Goal: Information Seeking & Learning: Learn about a topic

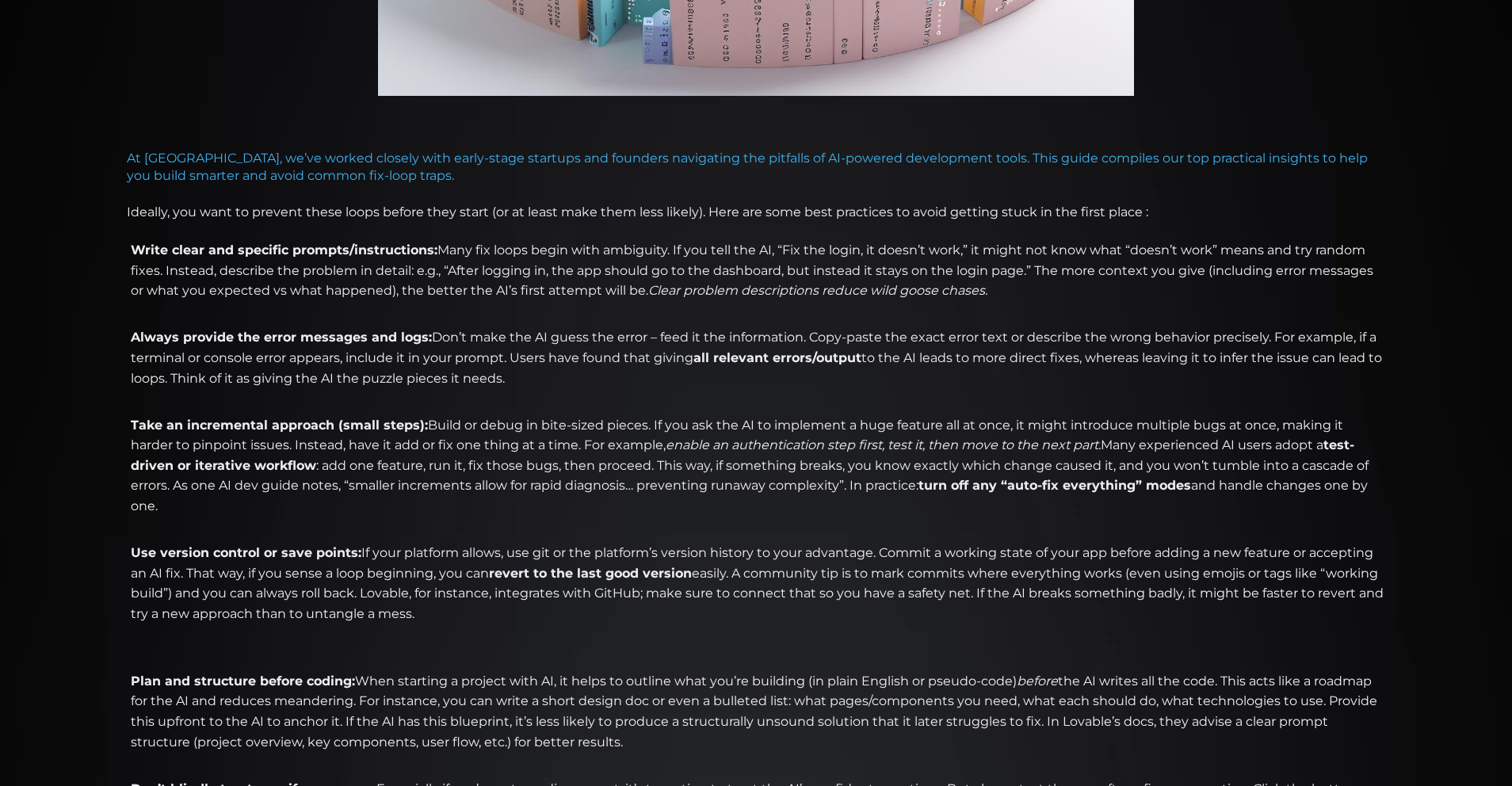
scroll to position [635, 0]
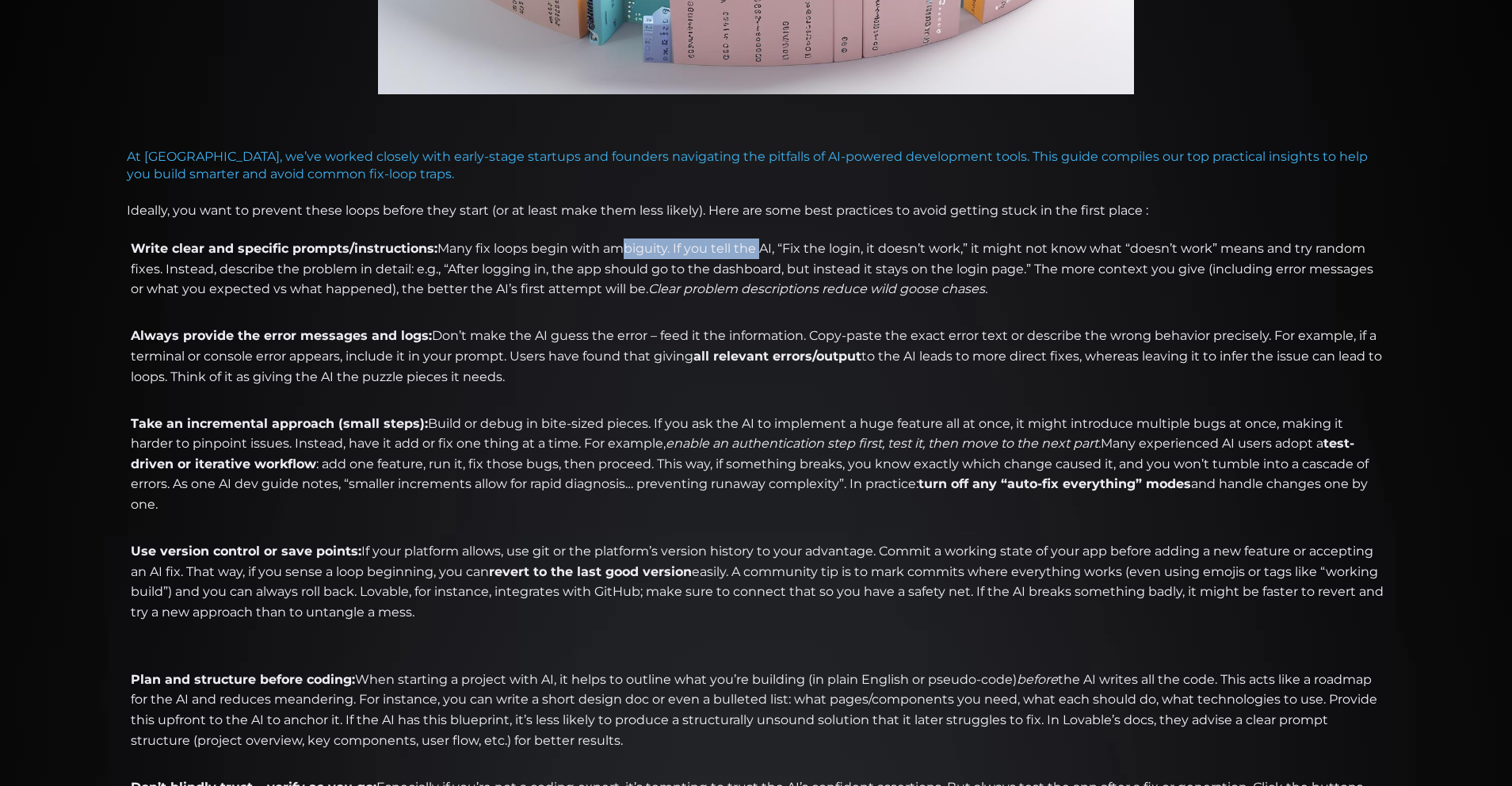
drag, startPoint x: 608, startPoint y: 253, endPoint x: 756, endPoint y: 252, distance: 148.0
click at [756, 252] on li "Write clear and specific prompts/instructions: Many fix loops begin with ambigu…" at bounding box center [756, 278] width 1259 height 81
click at [782, 258] on li "Write clear and specific prompts/instructions: Many fix loops begin with ambigu…" at bounding box center [756, 278] width 1259 height 81
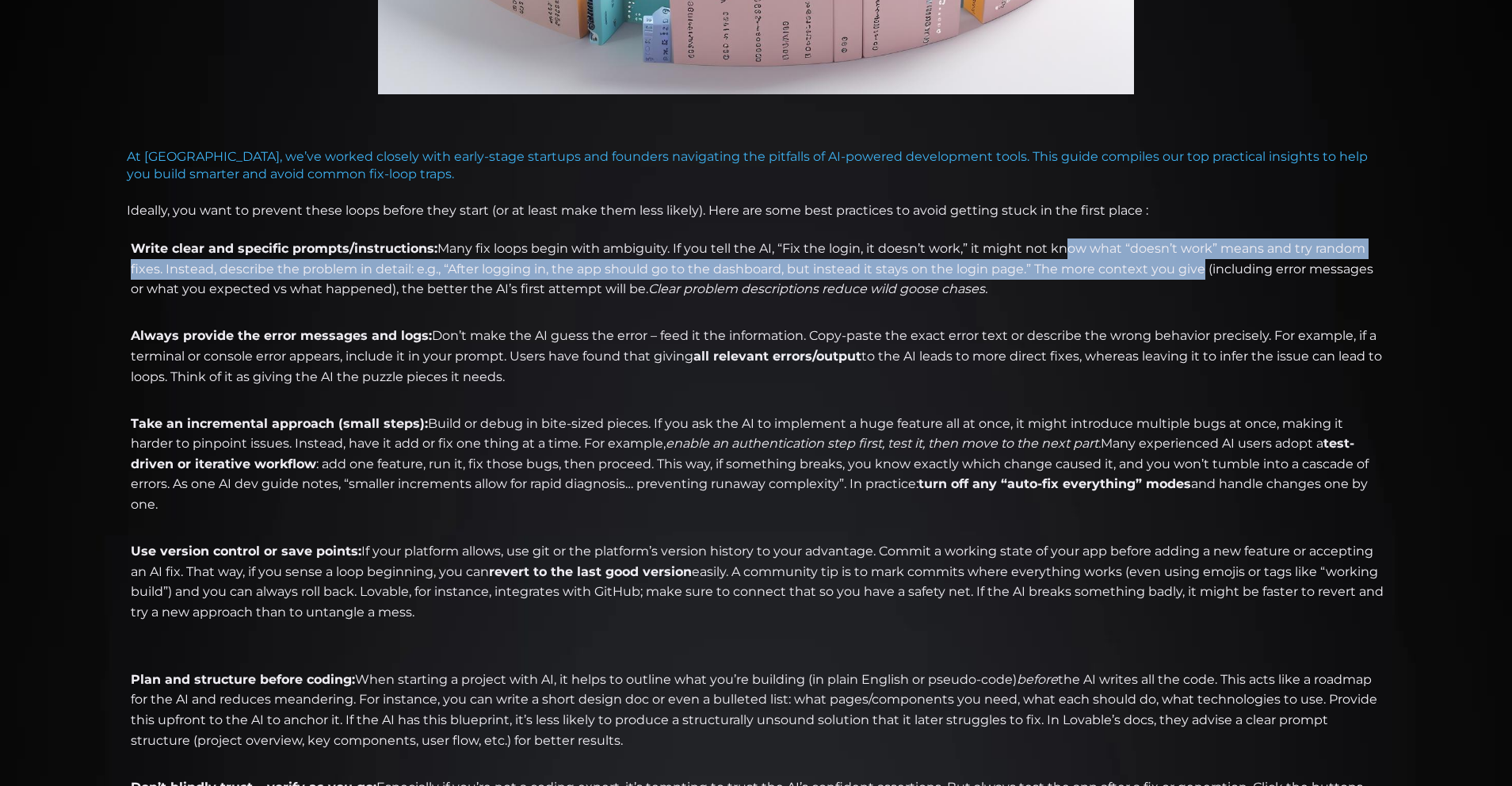
drag, startPoint x: 1057, startPoint y: 247, endPoint x: 1193, endPoint y: 262, distance: 136.8
click at [1193, 262] on li "Write clear and specific prompts/instructions: Many fix loops begin with ambigu…" at bounding box center [756, 278] width 1259 height 81
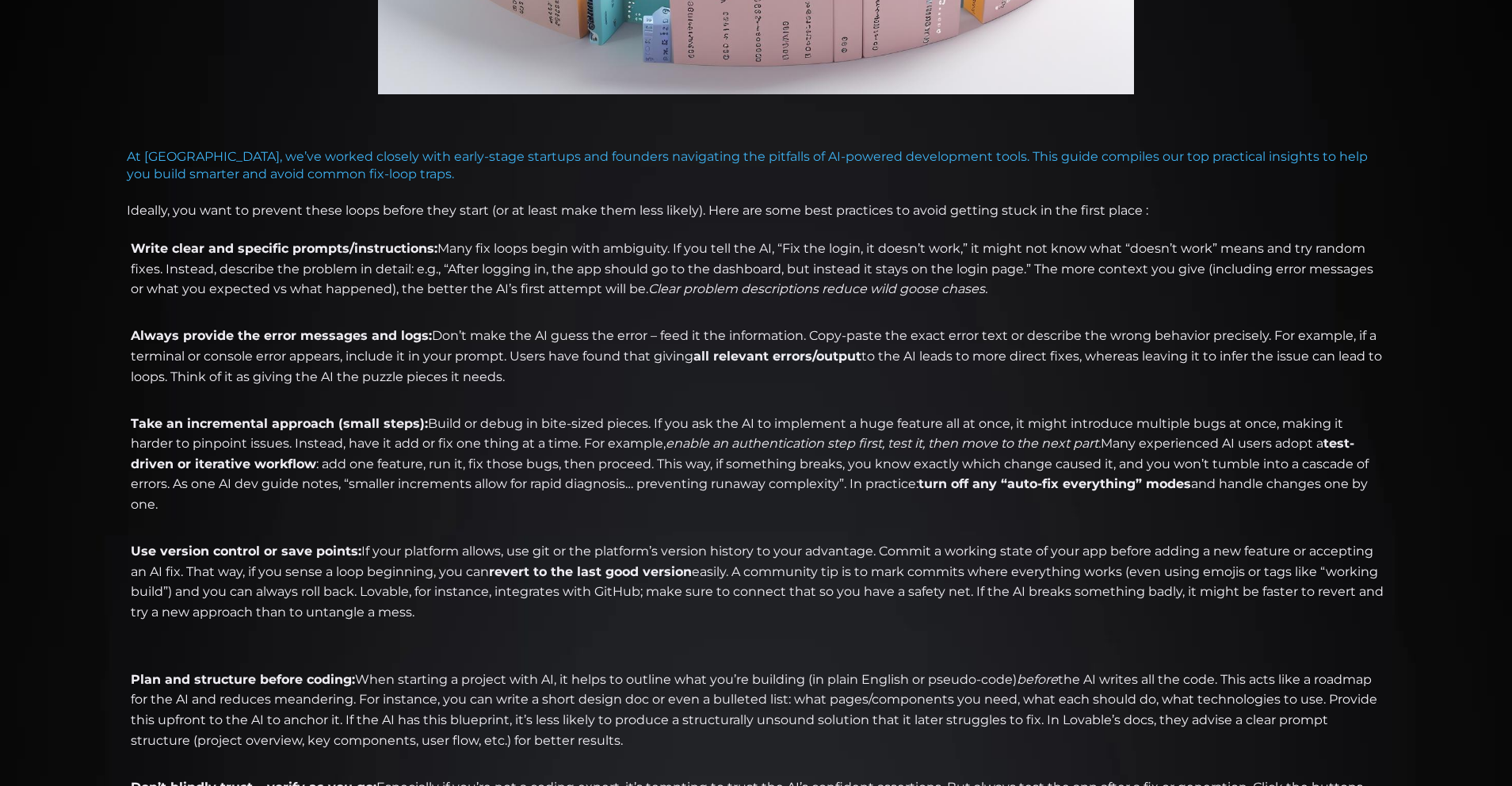
click at [1173, 303] on li "Write clear and specific prompts/instructions: Many fix loops begin with ambigu…" at bounding box center [756, 278] width 1259 height 81
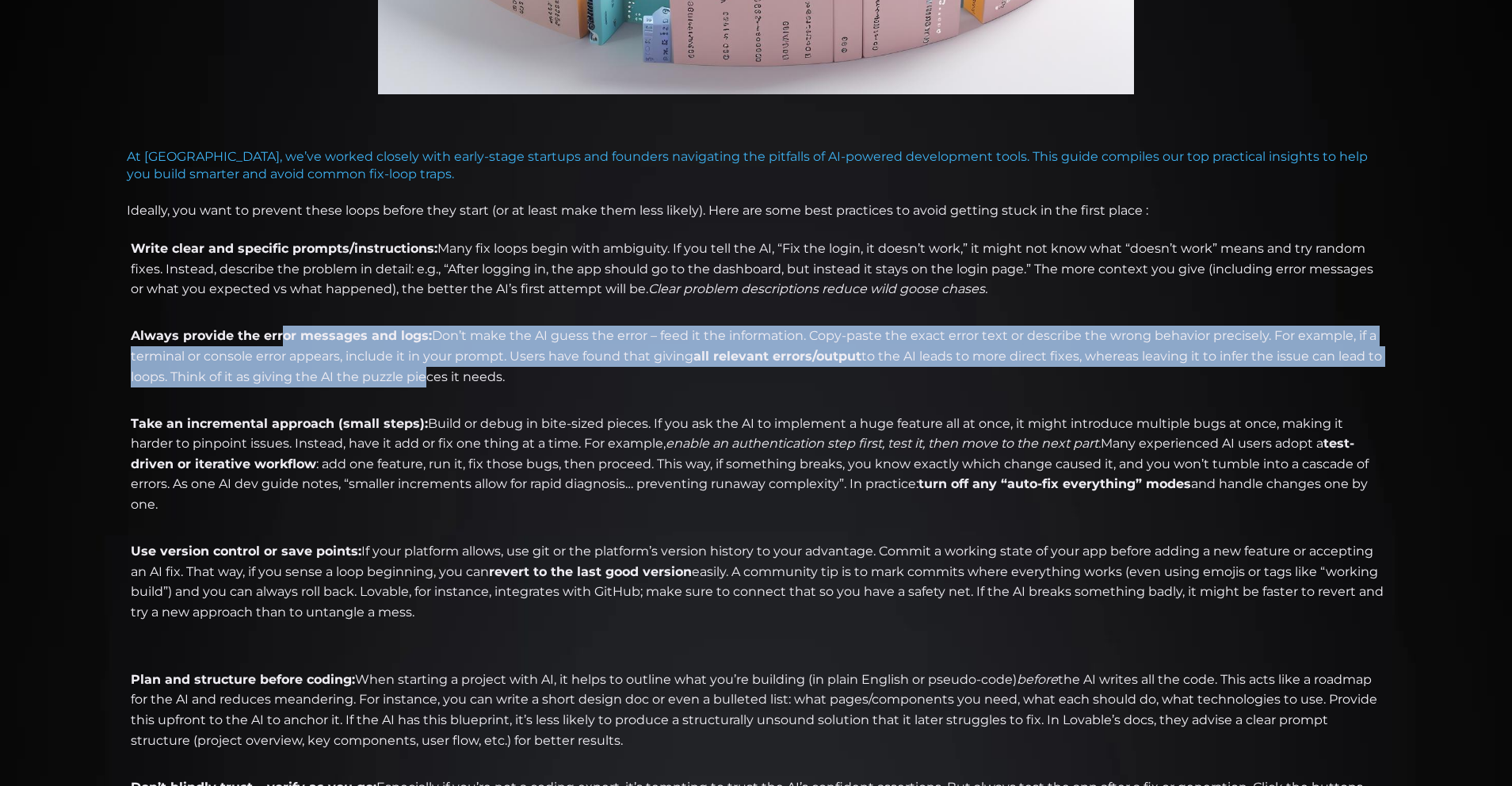
drag, startPoint x: 279, startPoint y: 338, endPoint x: 421, endPoint y: 369, distance: 145.3
click at [421, 369] on li "Always provide the error messages and logs: Don’t make the AI guess the error –…" at bounding box center [756, 366] width 1259 height 81
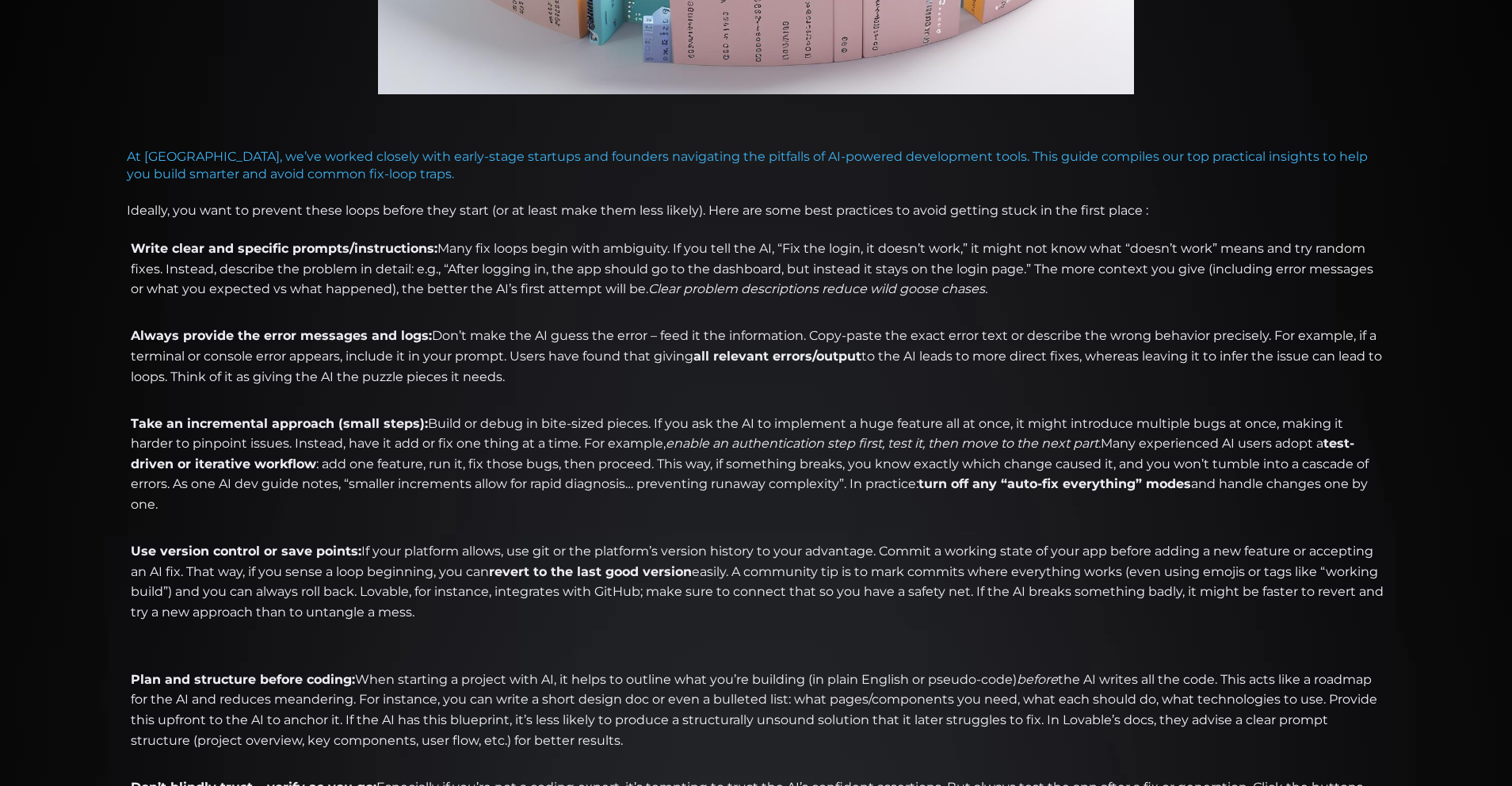
click at [421, 371] on li "Always provide the error messages and logs: Don’t make the AI guess the error –…" at bounding box center [756, 366] width 1259 height 81
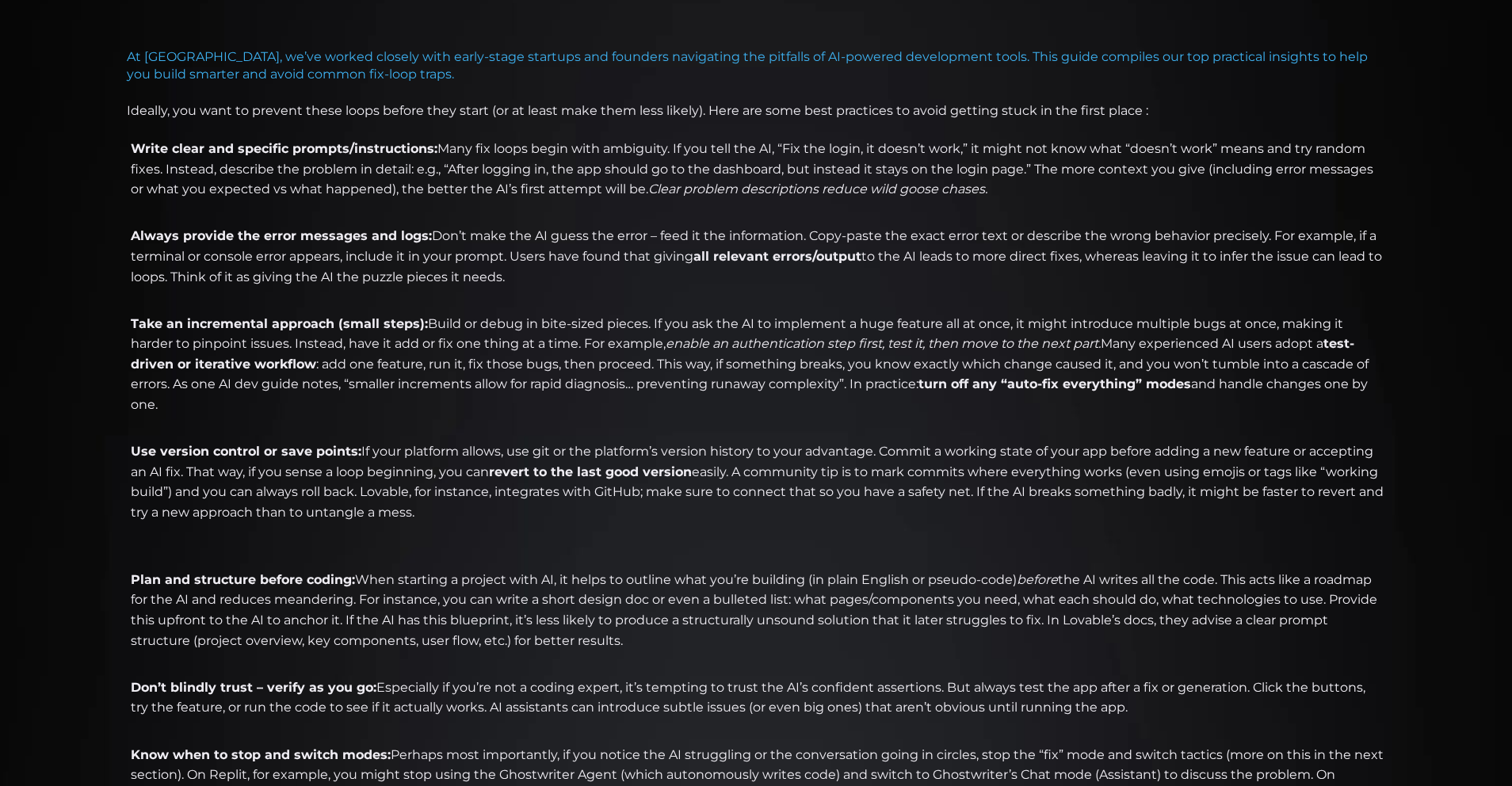
scroll to position [749, 0]
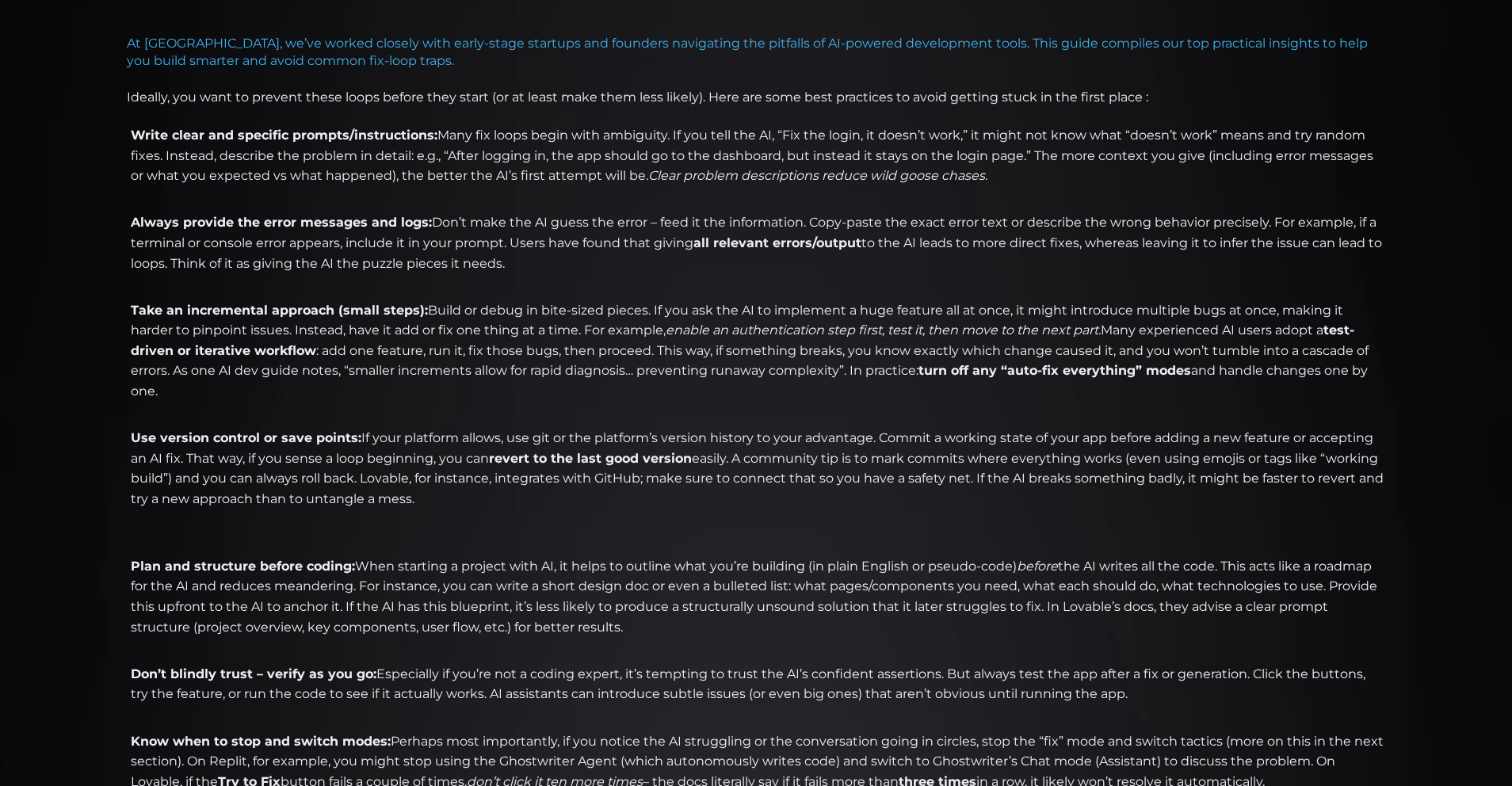
drag, startPoint x: 325, startPoint y: 545, endPoint x: 511, endPoint y: 554, distance: 186.2
click at [511, 556] on li "Plan and structure before coding: When starting a project with AI, it helps to …" at bounding box center [756, 606] width 1259 height 101
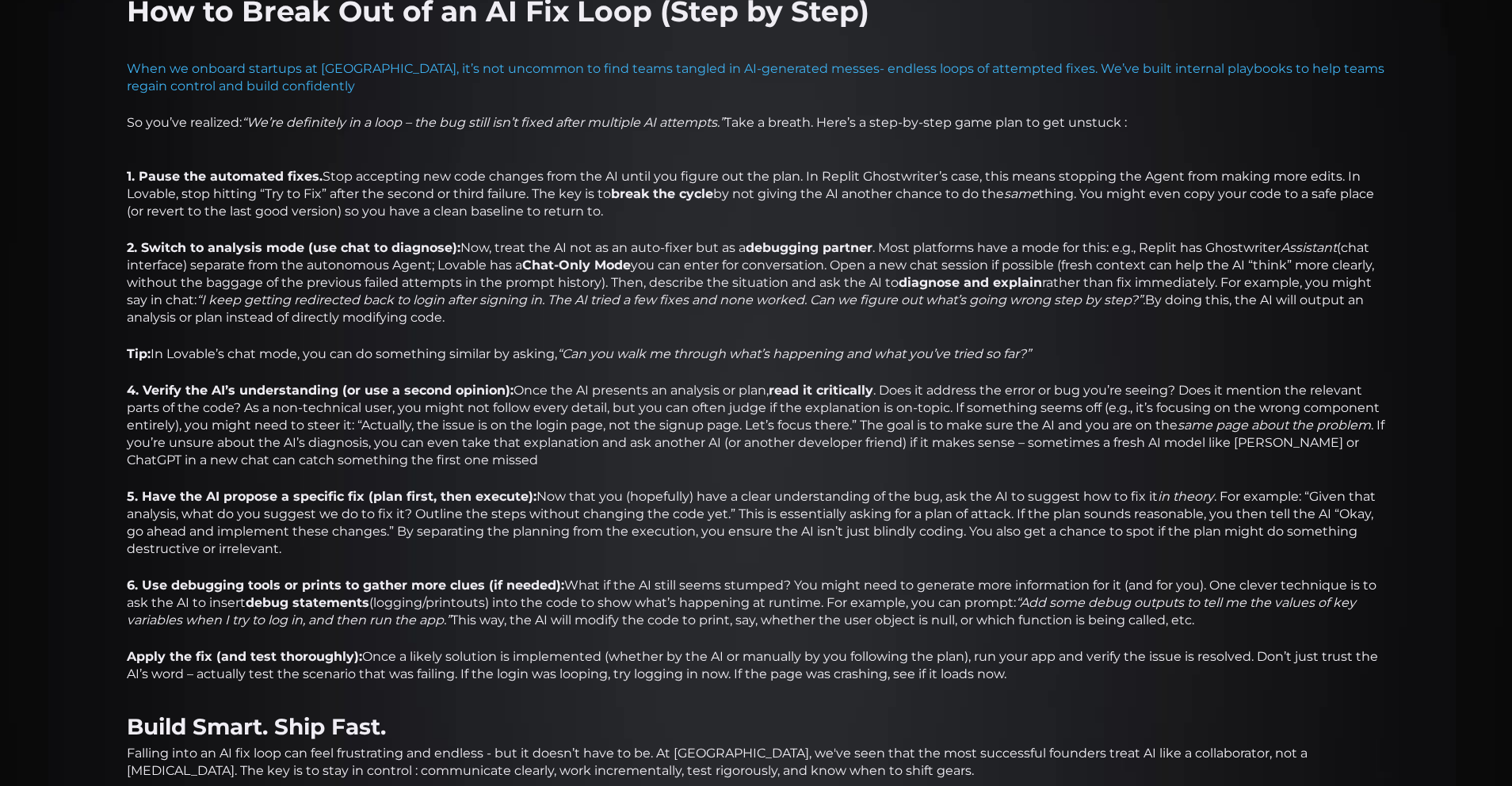
scroll to position [1673, 0]
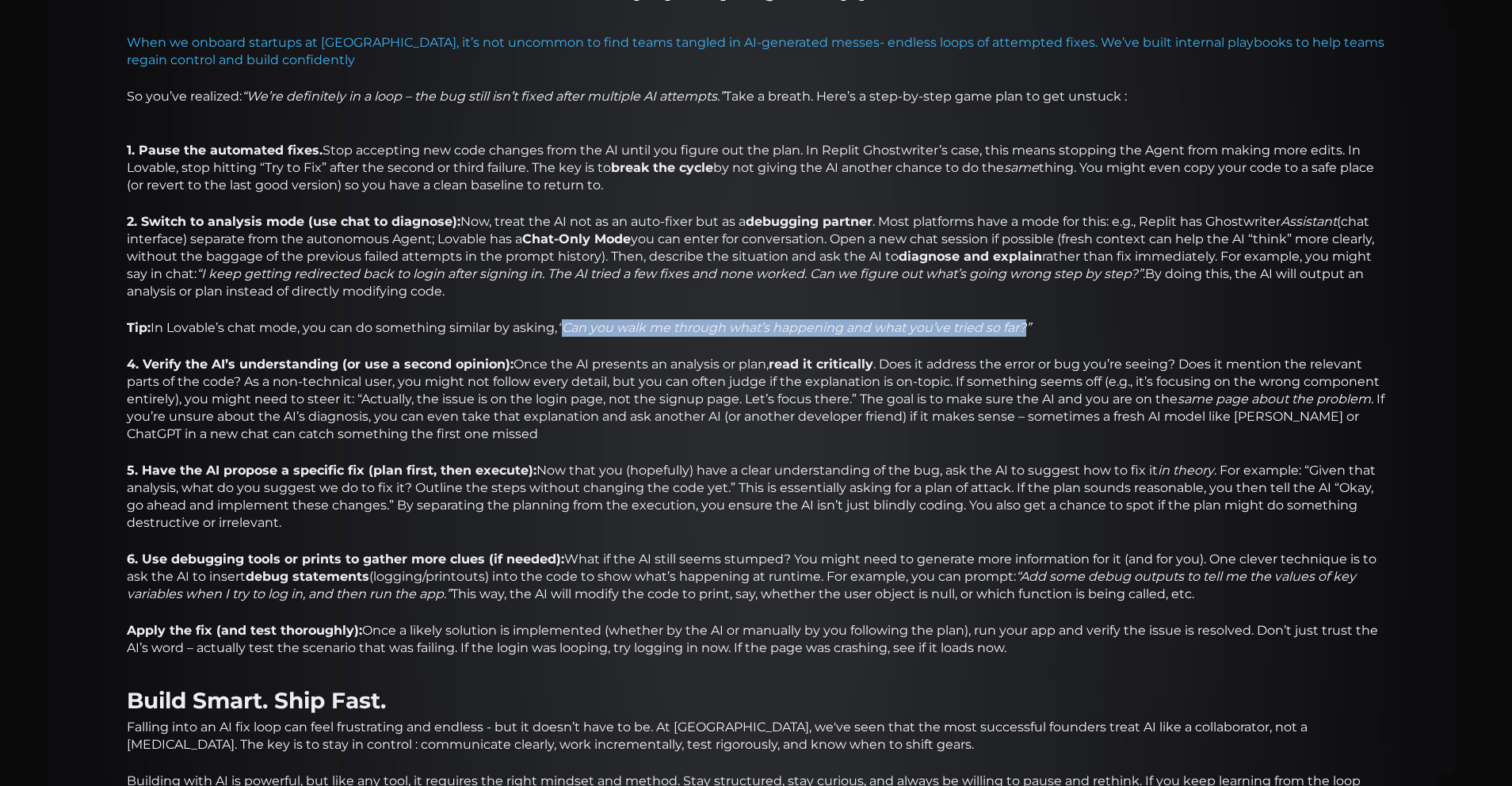
drag, startPoint x: 571, startPoint y: 309, endPoint x: 1037, endPoint y: 314, distance: 466.0
click at [1031, 320] on em "“Can you walk me through what’s happening and what you’ve tried so far?”" at bounding box center [794, 328] width 474 height 15
copy em "Can you walk me through what’s happening and what you’ve tried so far?"
click at [396, 319] on p "Tip: In Lovable’s chat mode, you can do something similar by asking, “Can you w…" at bounding box center [756, 328] width 1259 height 17
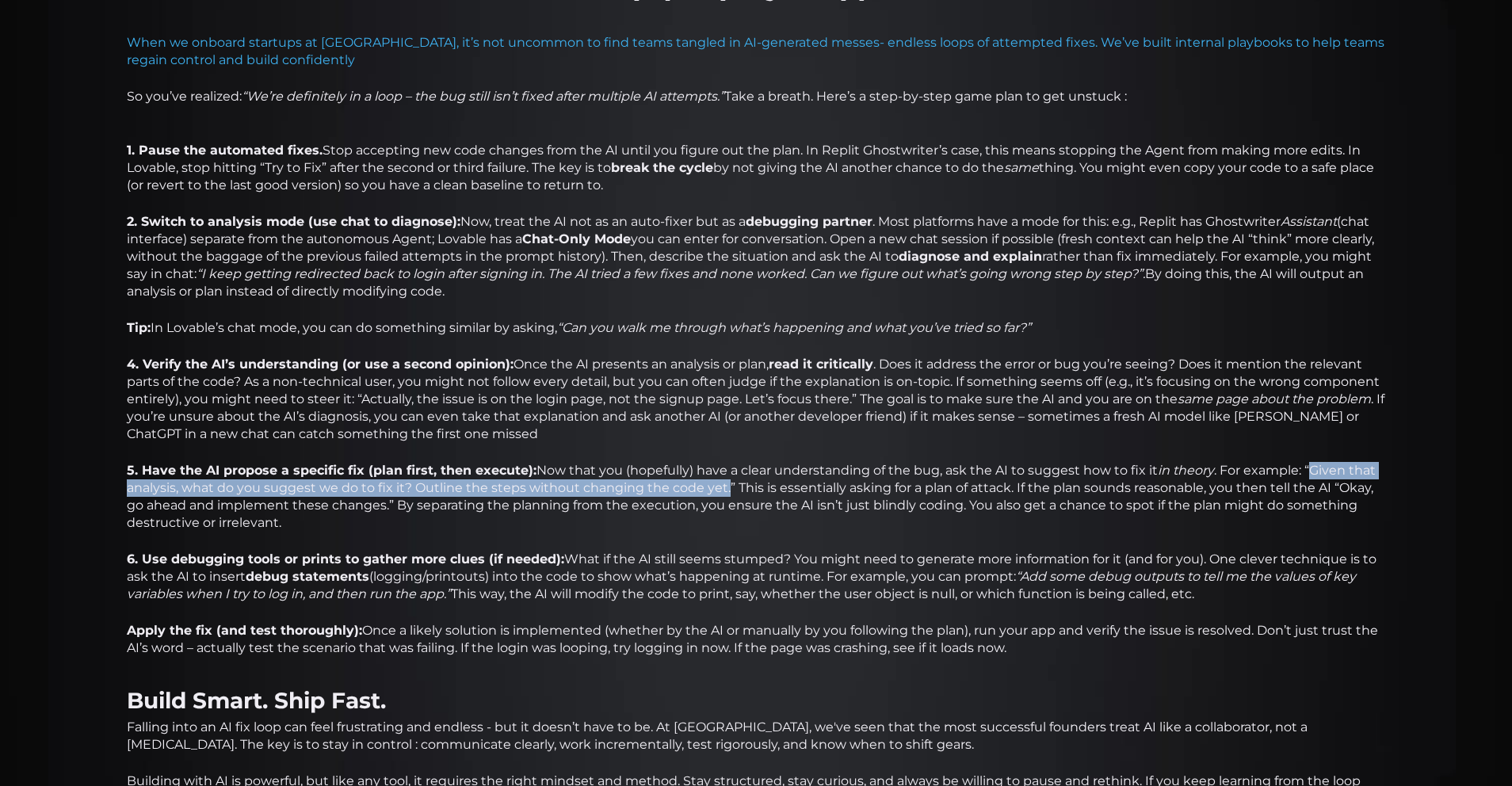
drag, startPoint x: 1308, startPoint y: 452, endPoint x: 726, endPoint y: 470, distance: 582.3
click at [726, 470] on p "5. Have the AI propose a specific fix (plan first, then execute): Now that you …" at bounding box center [756, 497] width 1259 height 70
copy p "Given that analysis, what do you suggest we do to fix it? Outline the steps wit…"
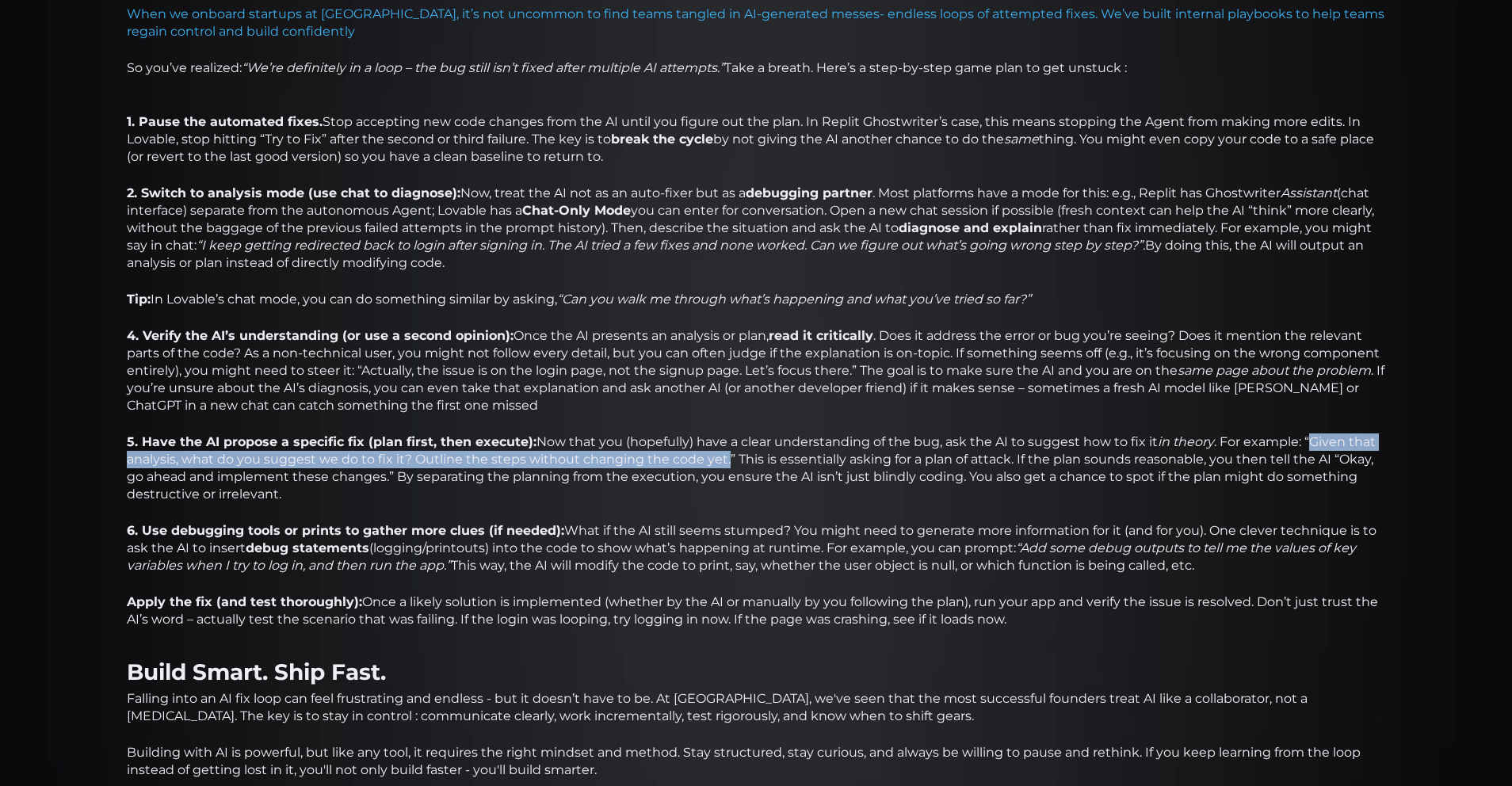
scroll to position [1780, 0]
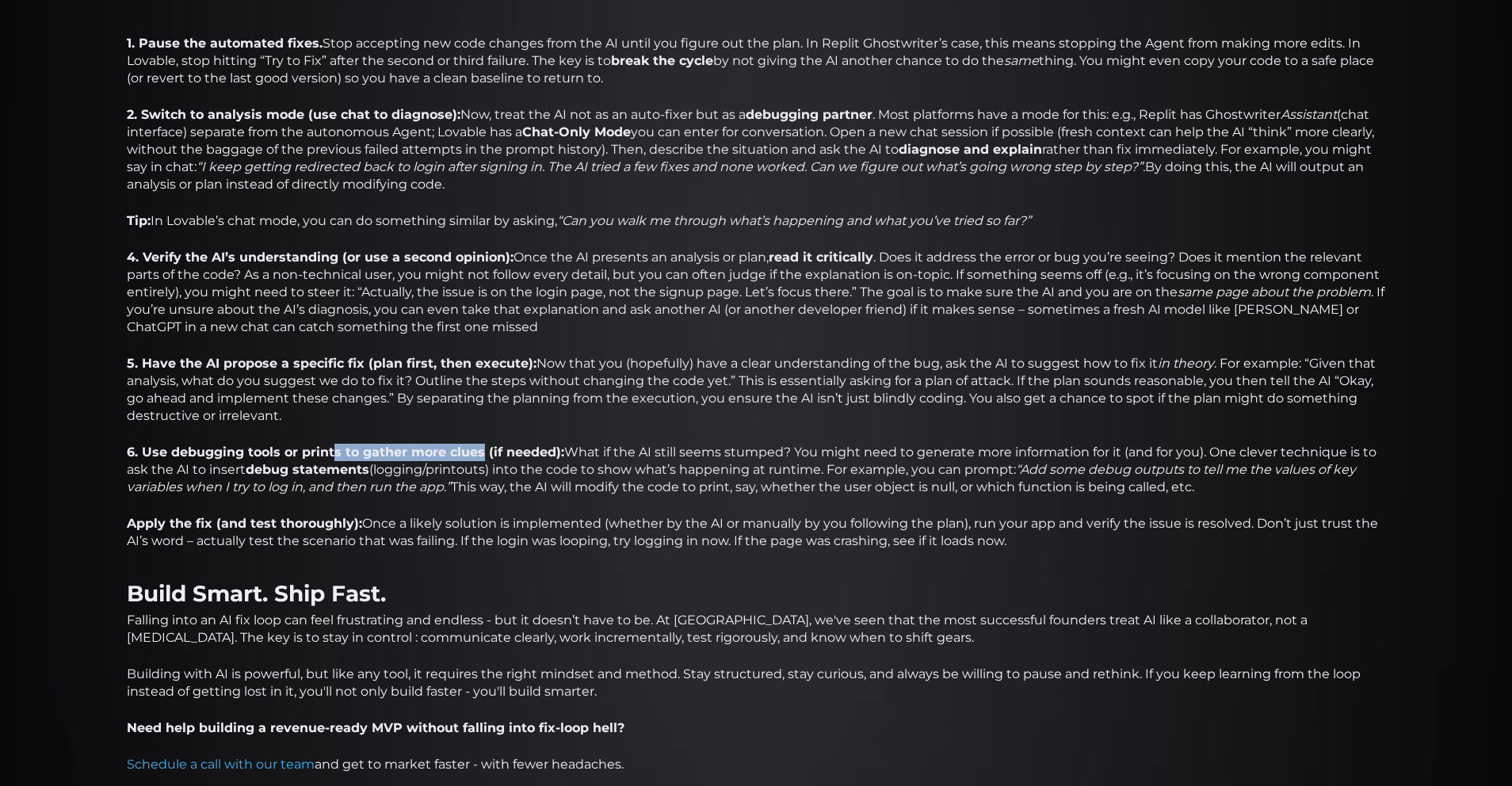
drag, startPoint x: 336, startPoint y: 433, endPoint x: 480, endPoint y: 435, distance: 144.0
click at [480, 444] on strong "6. Use debugging tools or prints to gather more clues (if needed):" at bounding box center [345, 451] width 438 height 15
click at [432, 462] on em "“Add some debug outputs to tell me the values of key variables when I try to lo…" at bounding box center [741, 479] width 1229 height 33
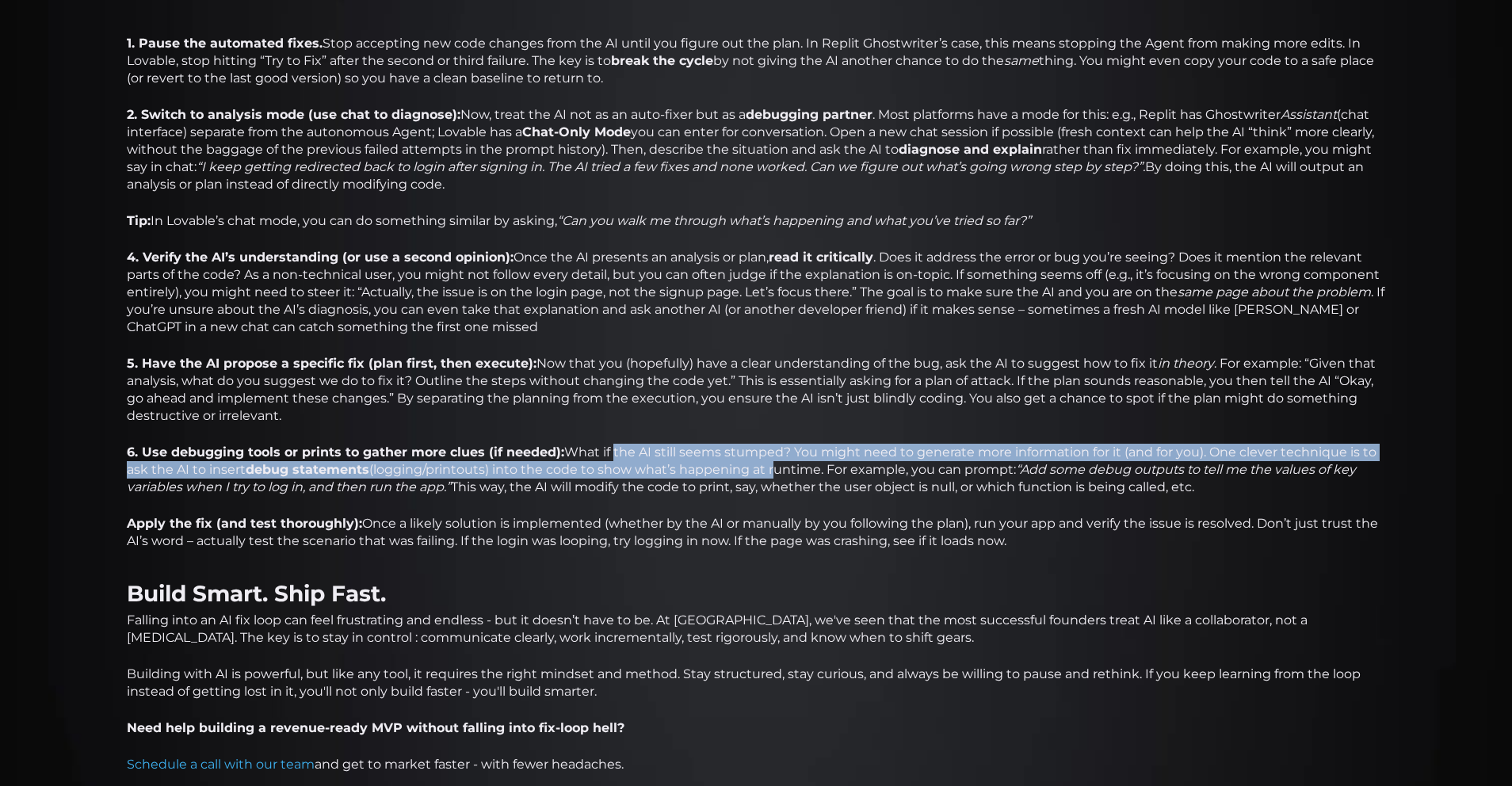
drag, startPoint x: 624, startPoint y: 436, endPoint x: 770, endPoint y: 442, distance: 146.1
click at [770, 444] on p "6. Use debugging tools or prints to gather more clues (if needed): What if the …" at bounding box center [756, 469] width 1259 height 52
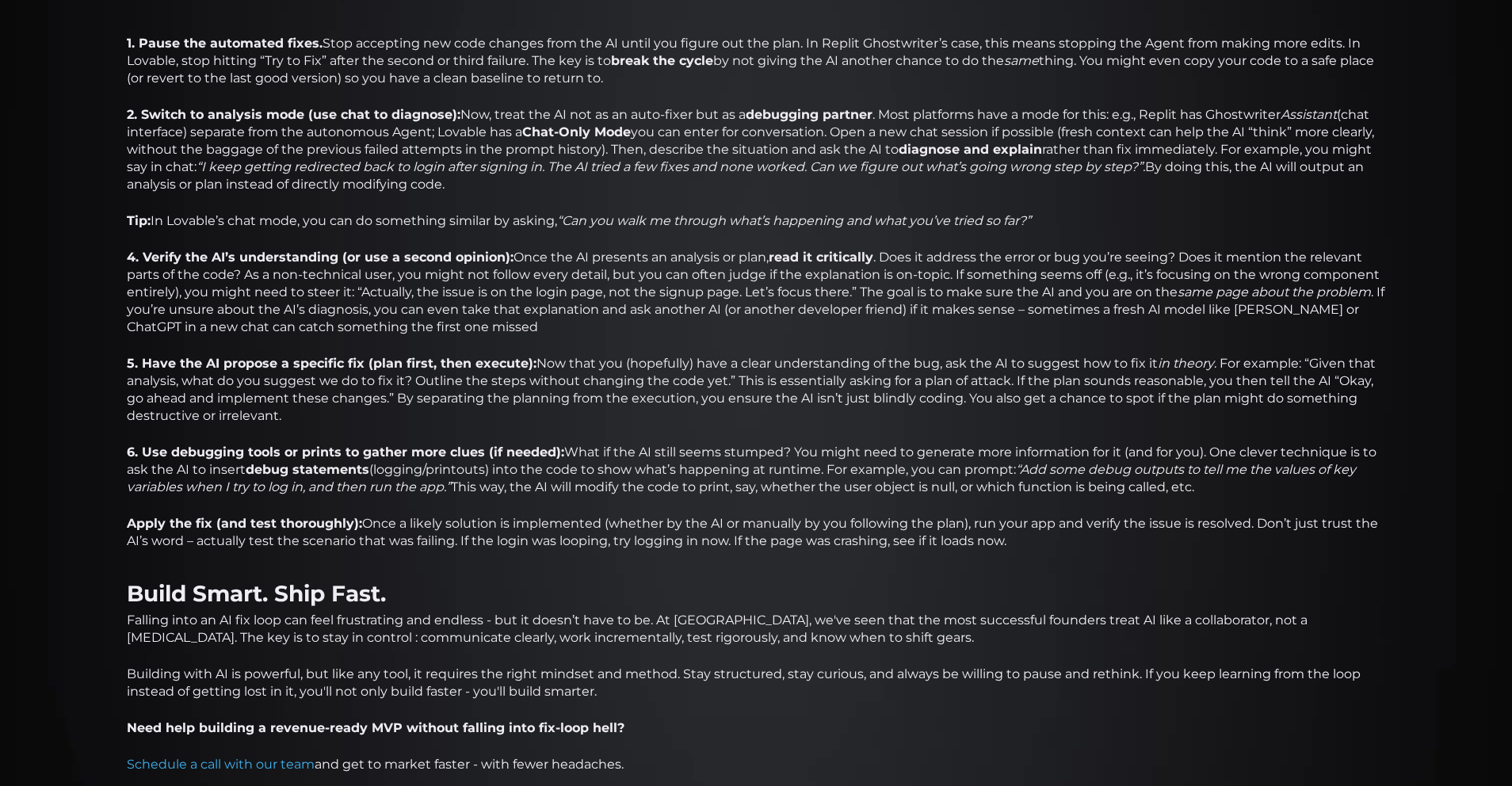
click at [751, 457] on p "6. Use debugging tools or prints to gather more clues (if needed): What if the …" at bounding box center [756, 469] width 1259 height 52
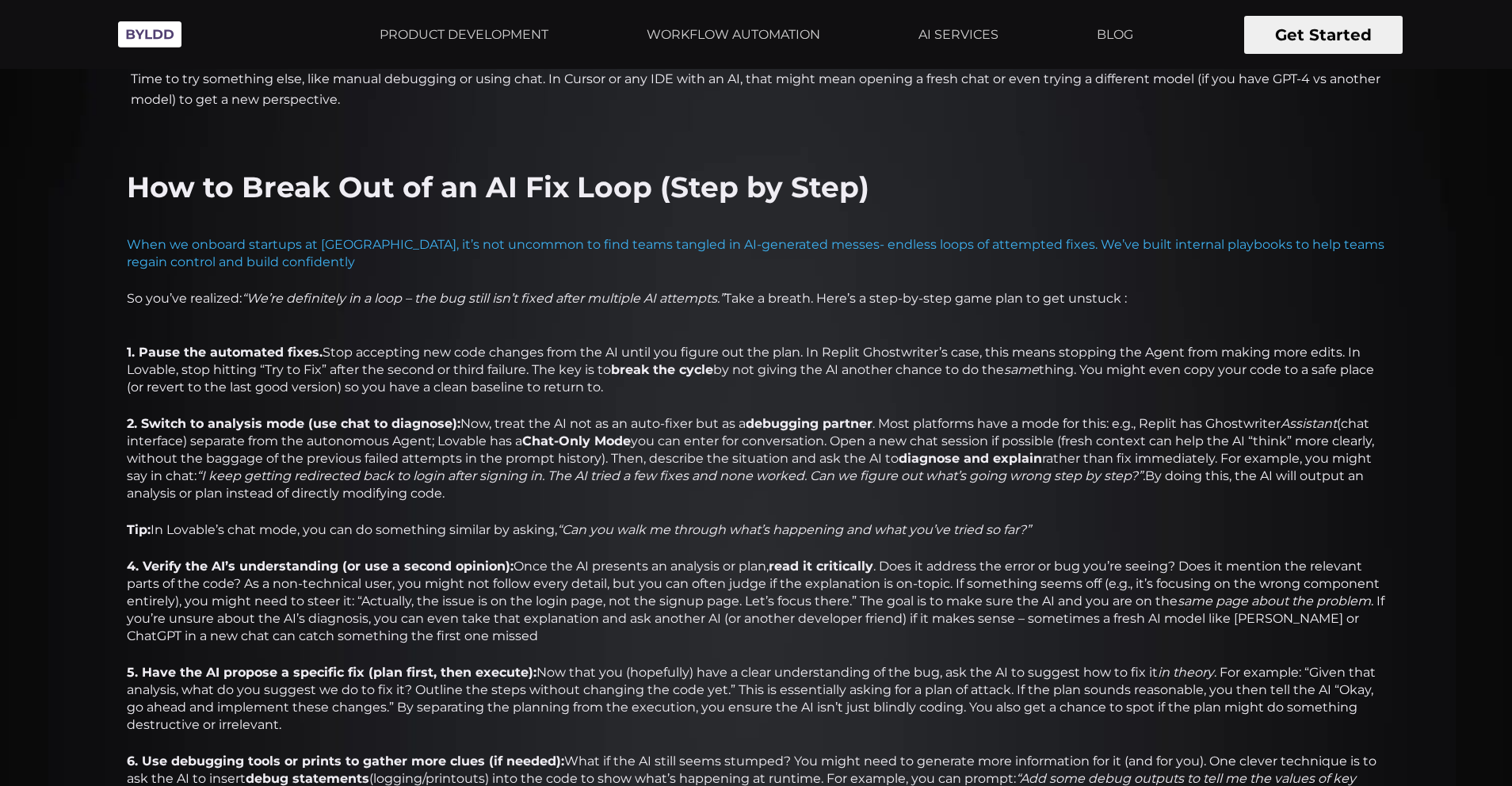
scroll to position [1467, 0]
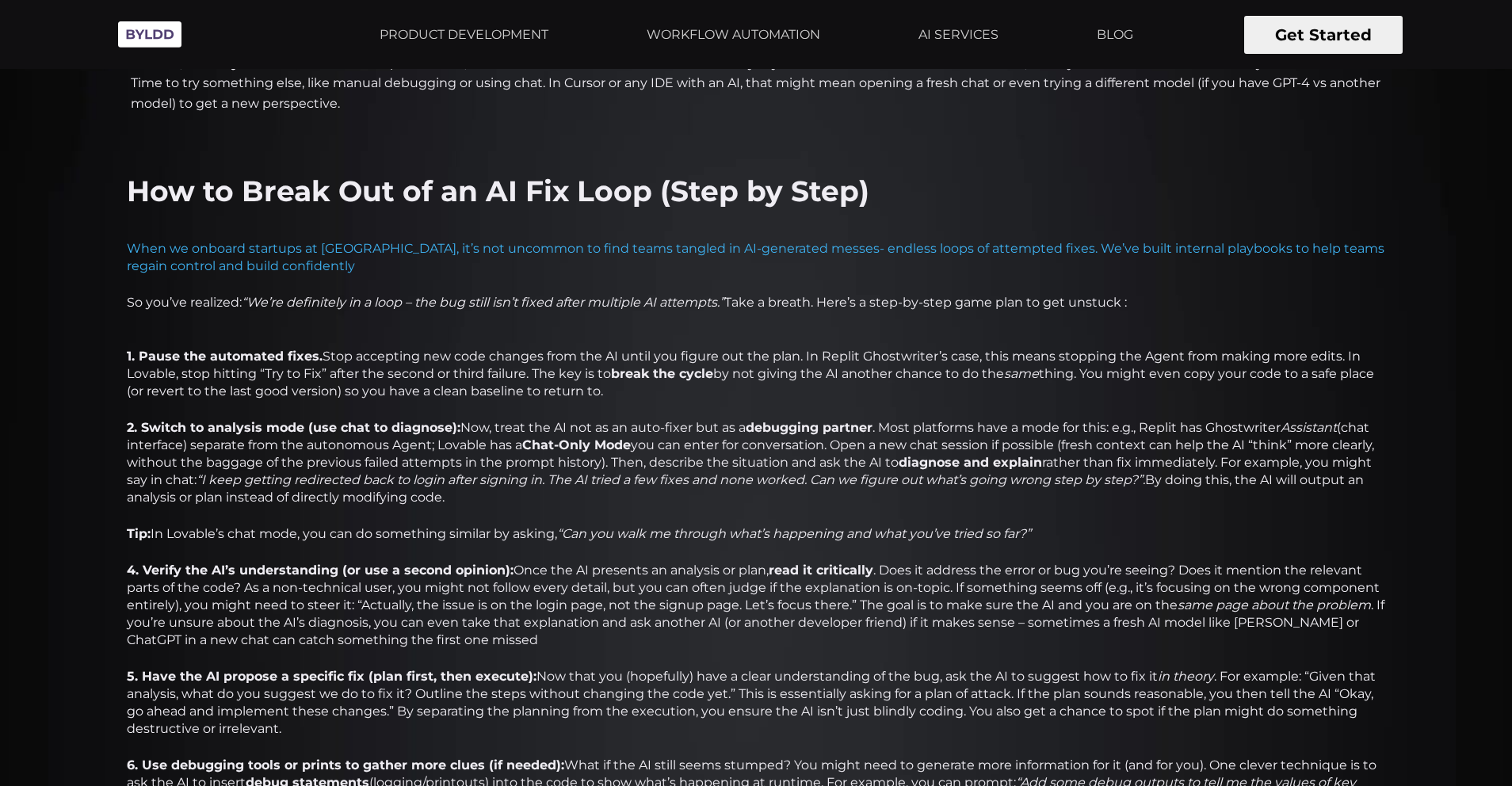
click at [837, 348] on p "1. Pause the automated fixes. Stop accepting new code changes from the AI until…" at bounding box center [756, 373] width 1259 height 52
click at [947, 348] on p "1. Pause the automated fixes. Stop accepting new code changes from the AI until…" at bounding box center [756, 373] width 1259 height 52
click at [934, 348] on p "1. Pause the automated fixes. Stop accepting new code changes from the AI until…" at bounding box center [756, 373] width 1259 height 52
copy p "Replit Ghostwriter’s"
